Goal: Information Seeking & Learning: Learn about a topic

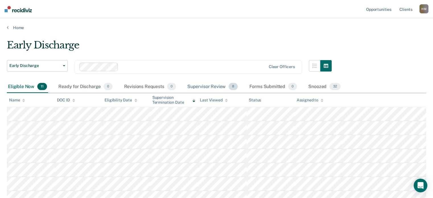
click at [222, 85] on div "Supervisor Review 8" at bounding box center [212, 87] width 53 height 13
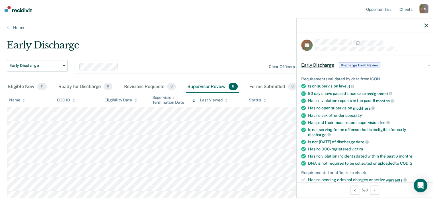
click at [427, 29] on div at bounding box center [365, 25] width 136 height 14
click at [426, 27] on icon "button" at bounding box center [426, 25] width 4 height 4
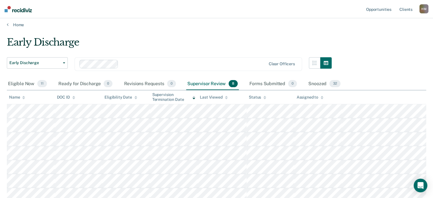
scroll to position [20, 0]
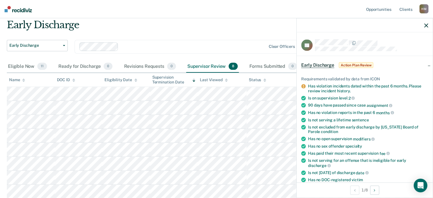
click at [426, 26] on icon "button" at bounding box center [426, 25] width 4 height 4
